Goal: Task Accomplishment & Management: Use online tool/utility

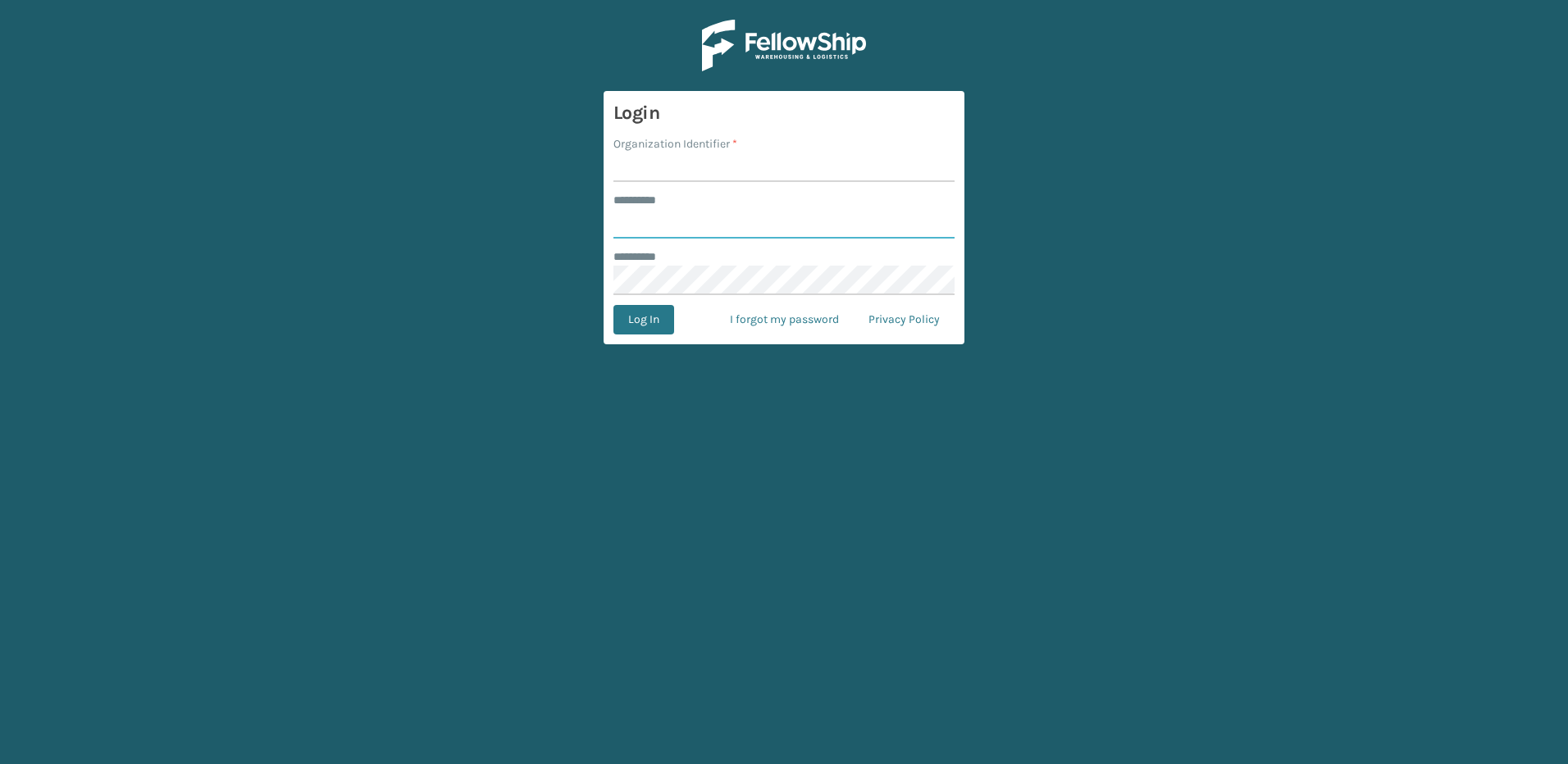
type input "********"
click at [686, 158] on input "Organization Identifier *" at bounding box center [784, 167] width 342 height 30
type input "Fellowship - East"
click at [653, 328] on button "Log In" at bounding box center [644, 320] width 61 height 30
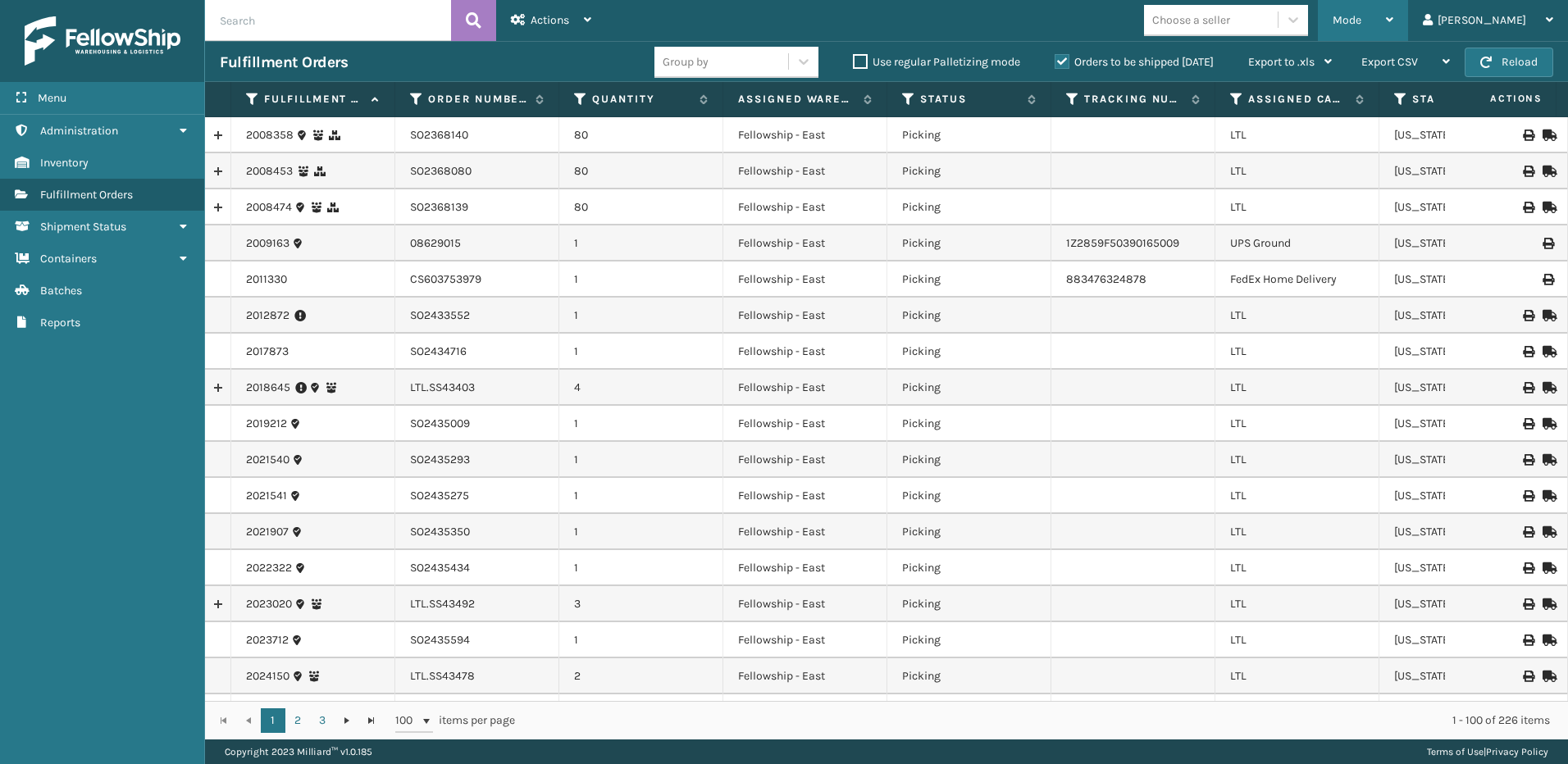
click at [1393, 9] on div "Mode" at bounding box center [1363, 21] width 61 height 41
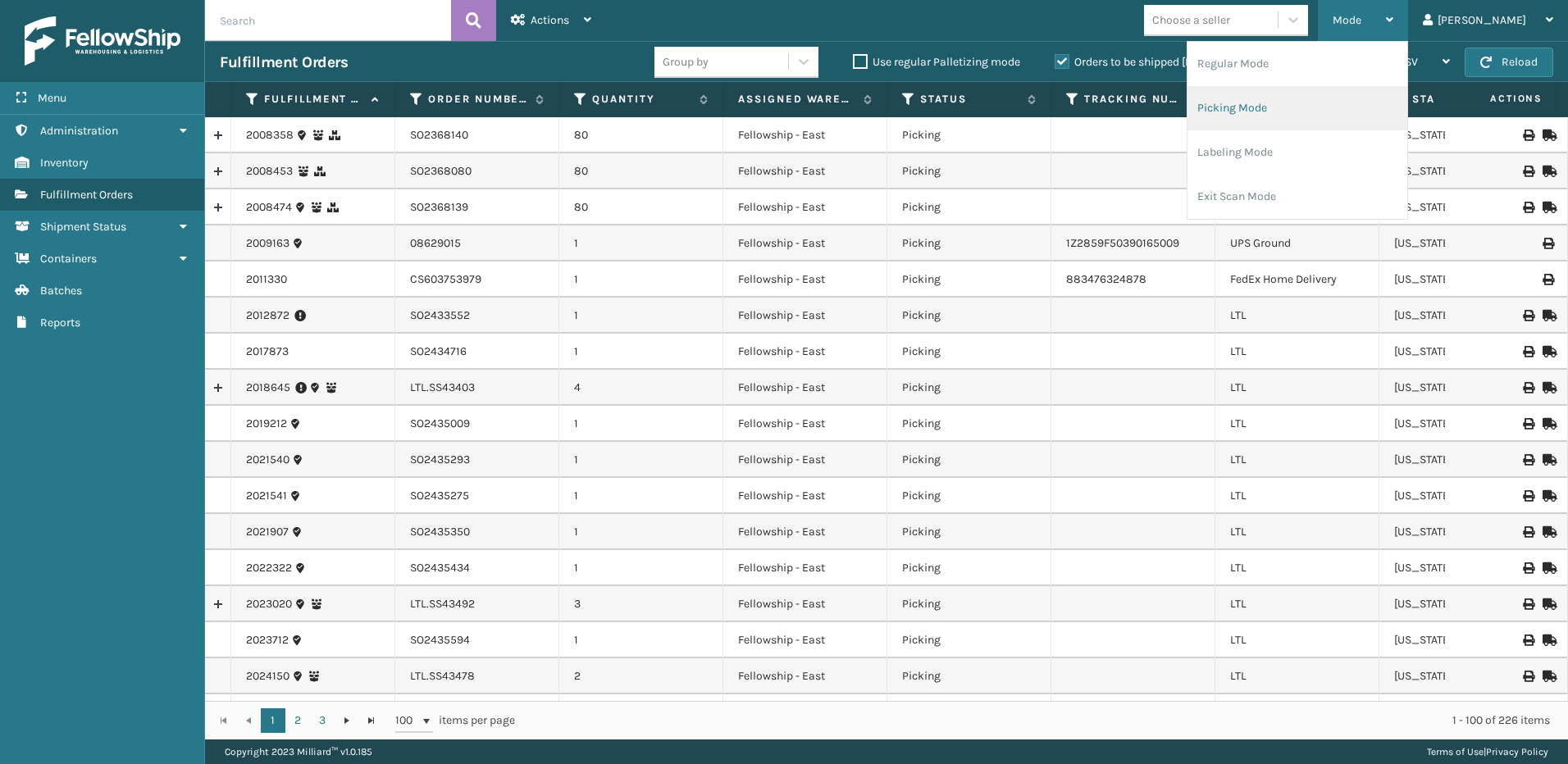
click at [1280, 108] on li "Picking Mode" at bounding box center [1298, 108] width 220 height 44
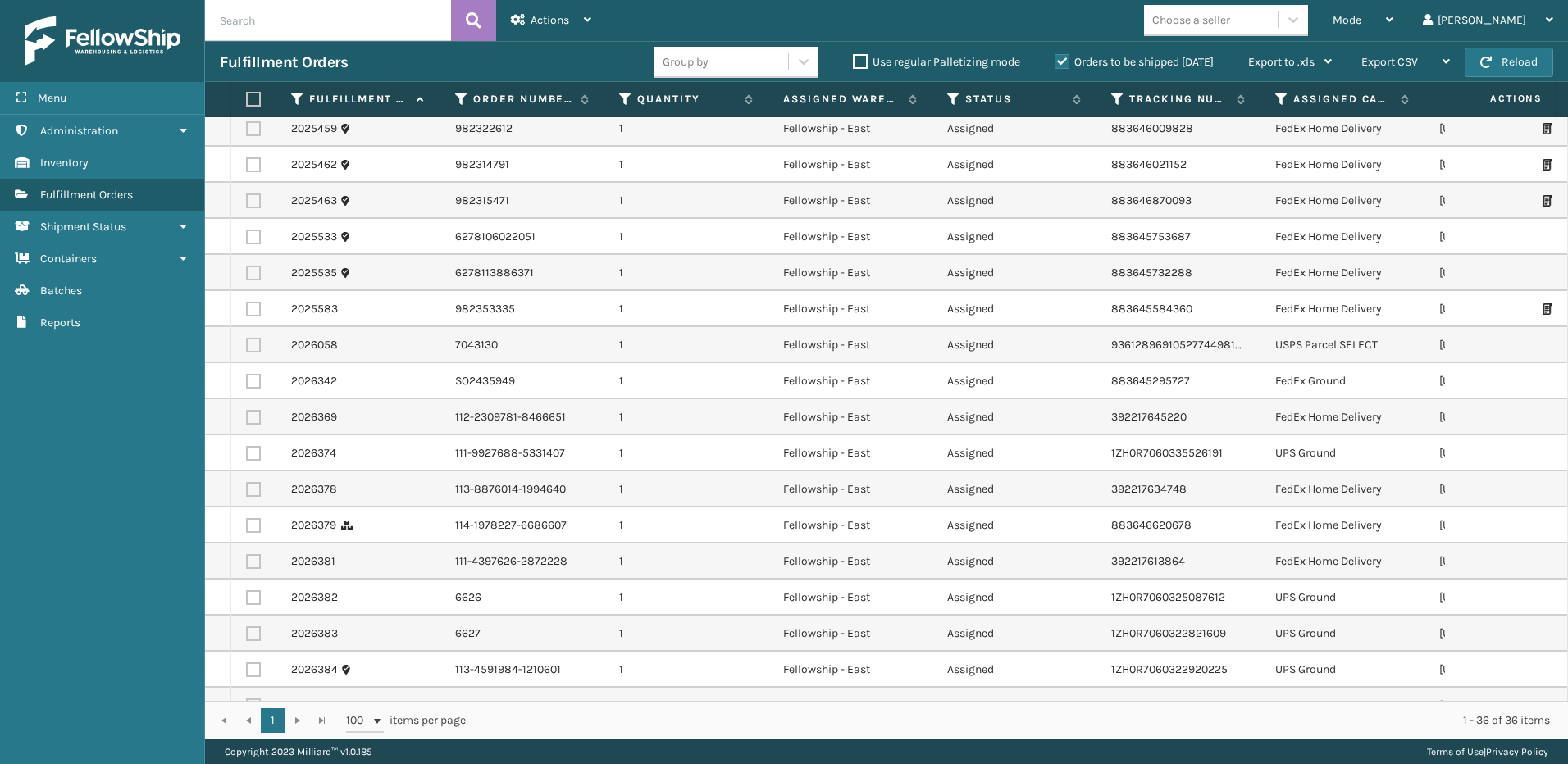
scroll to position [760, 0]
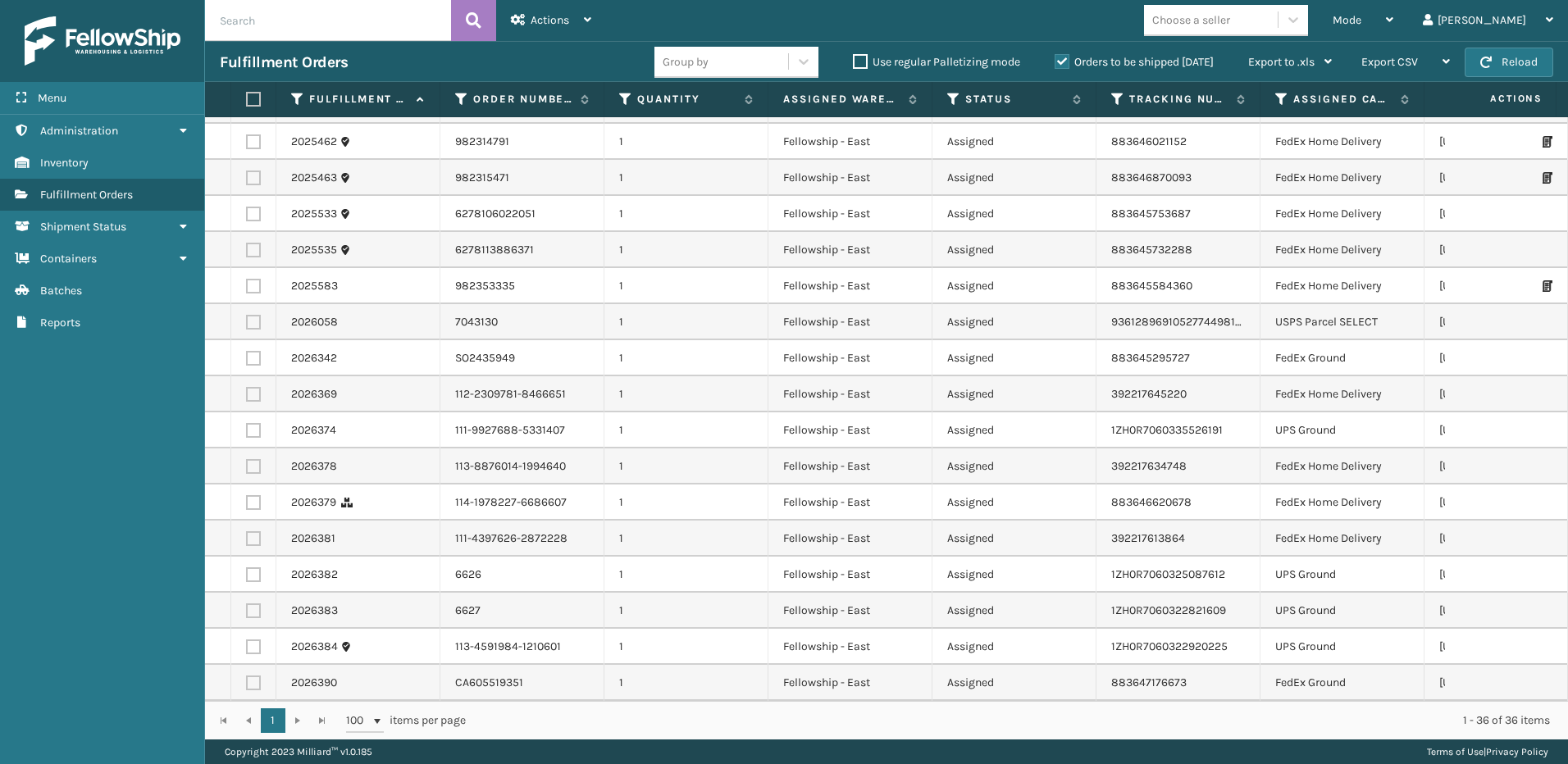
click at [334, 24] on input "text" at bounding box center [328, 21] width 246 height 41
click at [477, 17] on icon at bounding box center [473, 21] width 16 height 25
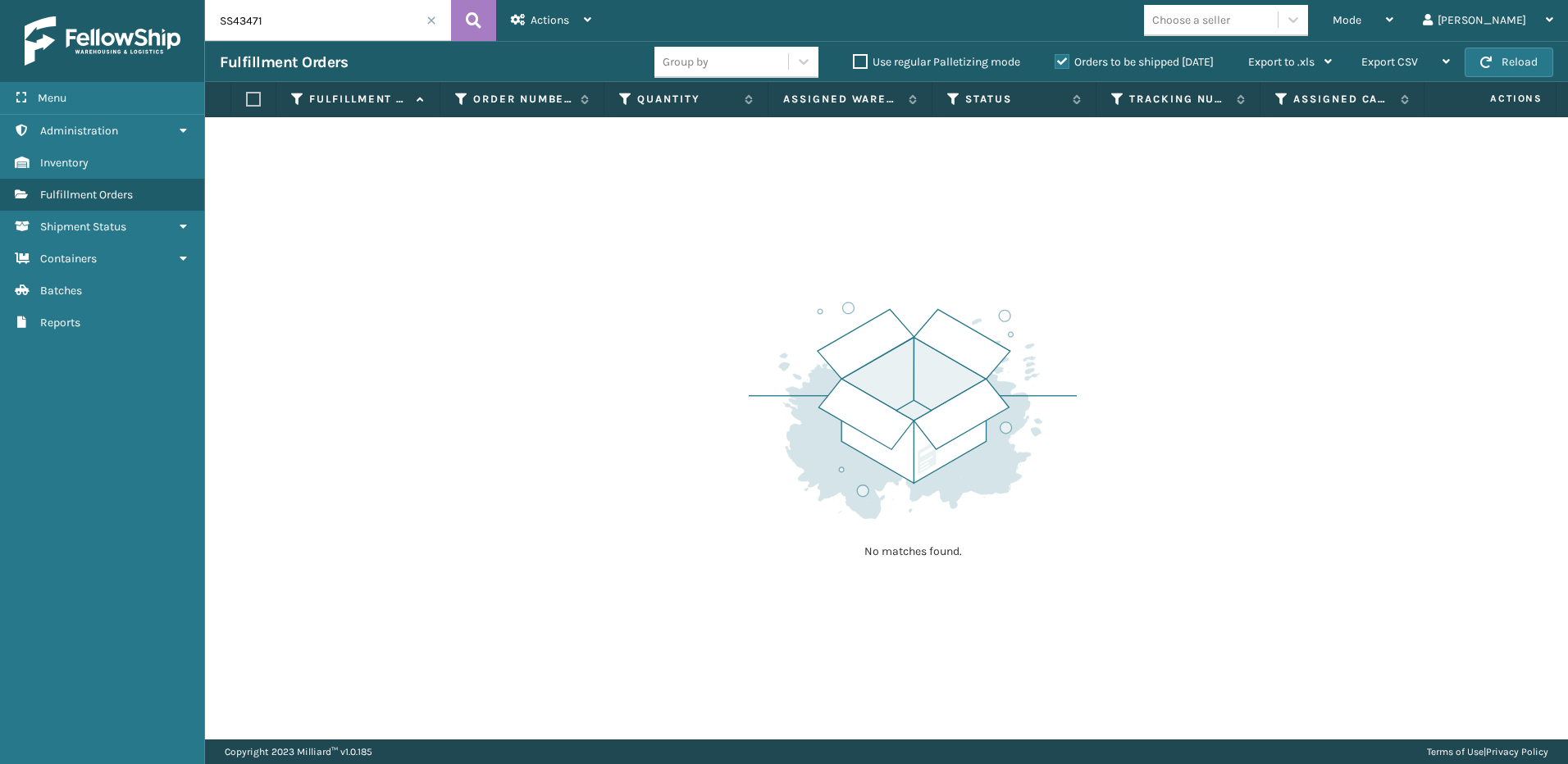
click at [211, 20] on input "SS43471" at bounding box center [328, 21] width 246 height 41
type input "LTL.SS43471"
click at [469, 16] on icon at bounding box center [473, 21] width 16 height 25
drag, startPoint x: 296, startPoint y: 24, endPoint x: 110, endPoint y: 9, distance: 186.6
click at [110, 0] on div "Menu Administration Inventory Fulfillment Orders Shipment Status Containers Bat…" at bounding box center [784, 0] width 1568 height 0
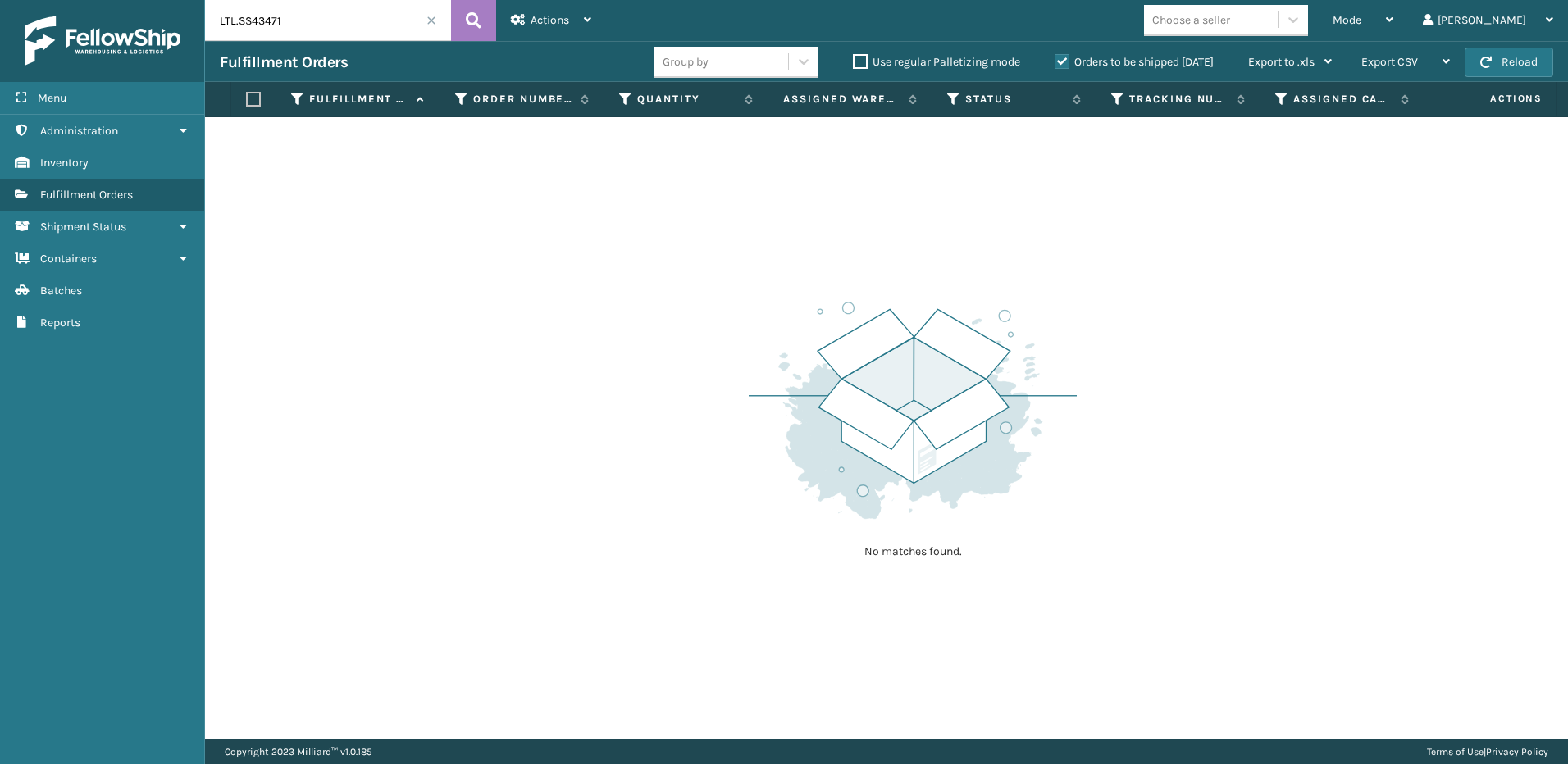
click at [430, 21] on span at bounding box center [431, 21] width 10 height 10
